Goal: Task Accomplishment & Management: Use online tool/utility

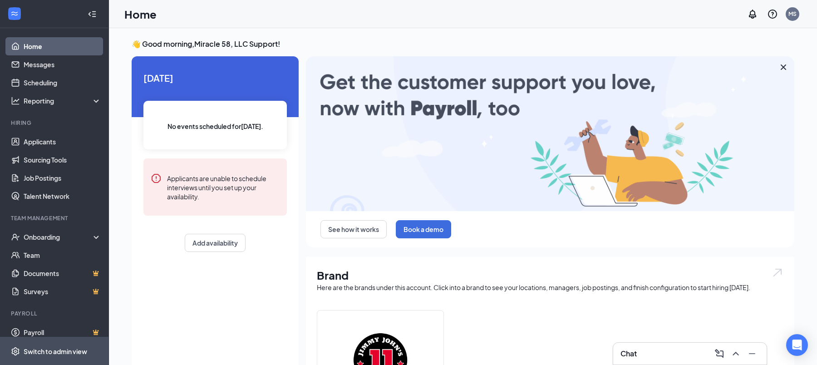
click at [46, 346] on span "Switch to admin view" at bounding box center [63, 351] width 78 height 28
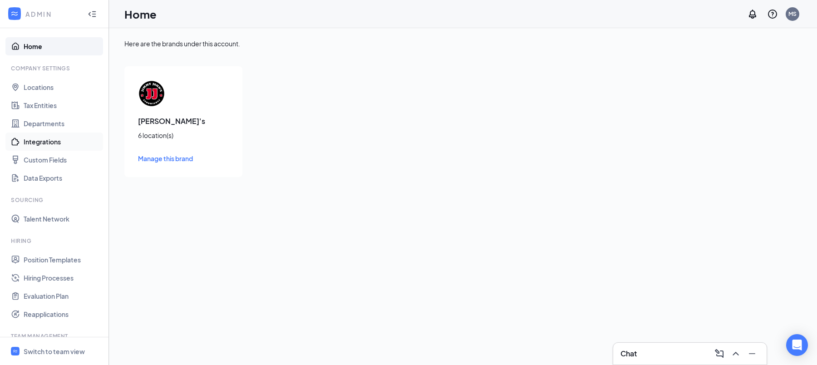
click at [51, 140] on link "Integrations" at bounding box center [63, 142] width 78 height 18
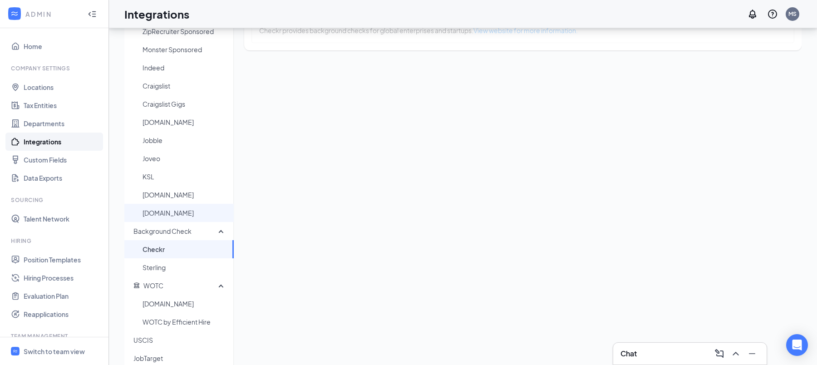
scroll to position [46, 0]
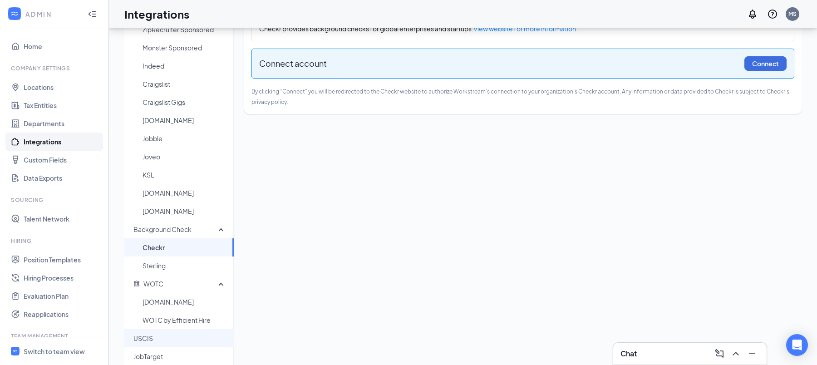
click at [160, 338] on span "USCIS" at bounding box center [179, 338] width 93 height 18
